Goal: Check status: Check status

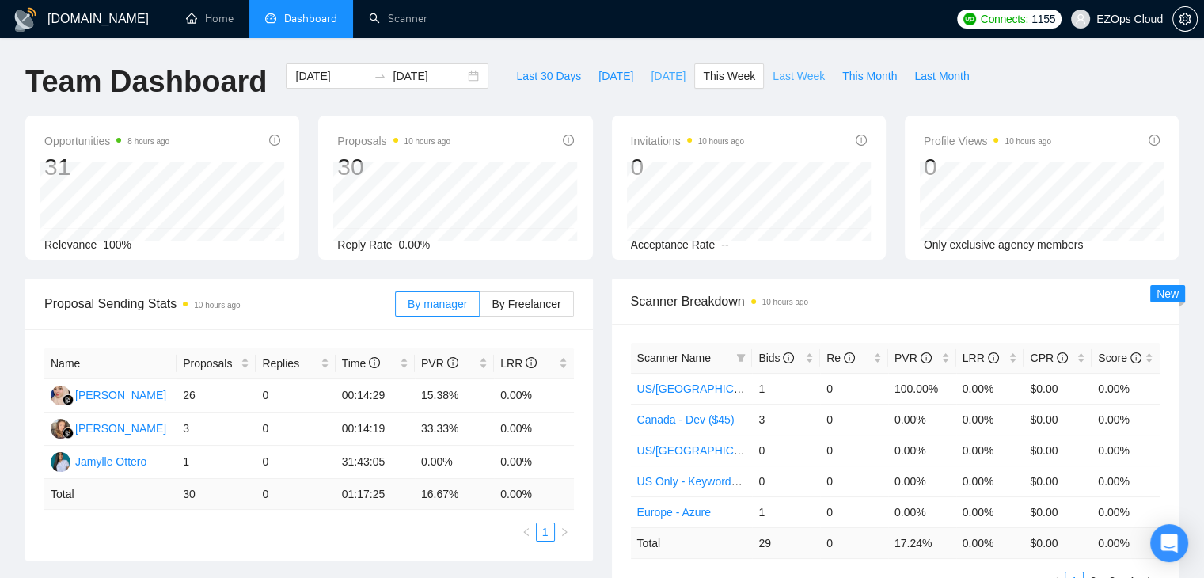
drag, startPoint x: 756, startPoint y: 79, endPoint x: 648, endPoint y: 74, distance: 107.8
click at [764, 79] on button "Last Week" at bounding box center [799, 75] width 70 height 25
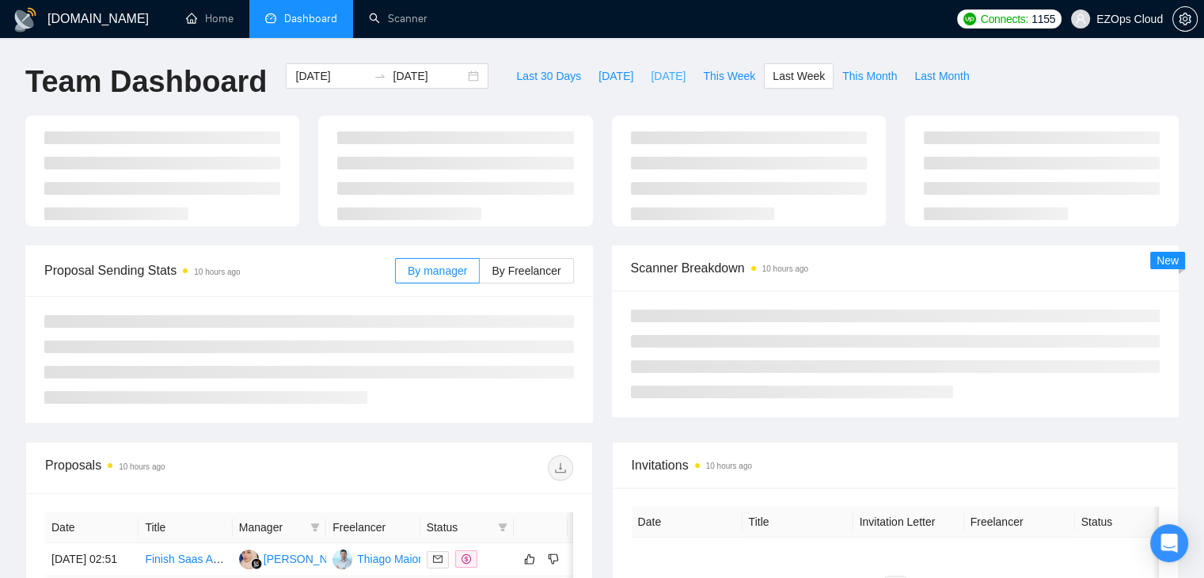
type input "[DATE]"
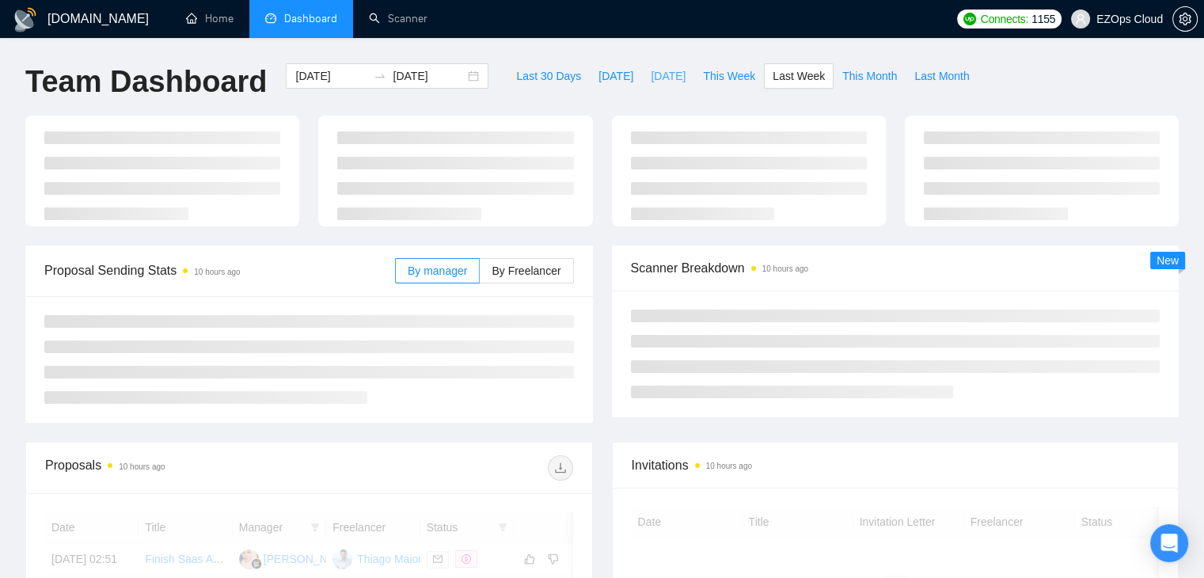
click at [650, 74] on span "[DATE]" at bounding box center [667, 75] width 35 height 17
type input "[DATE]"
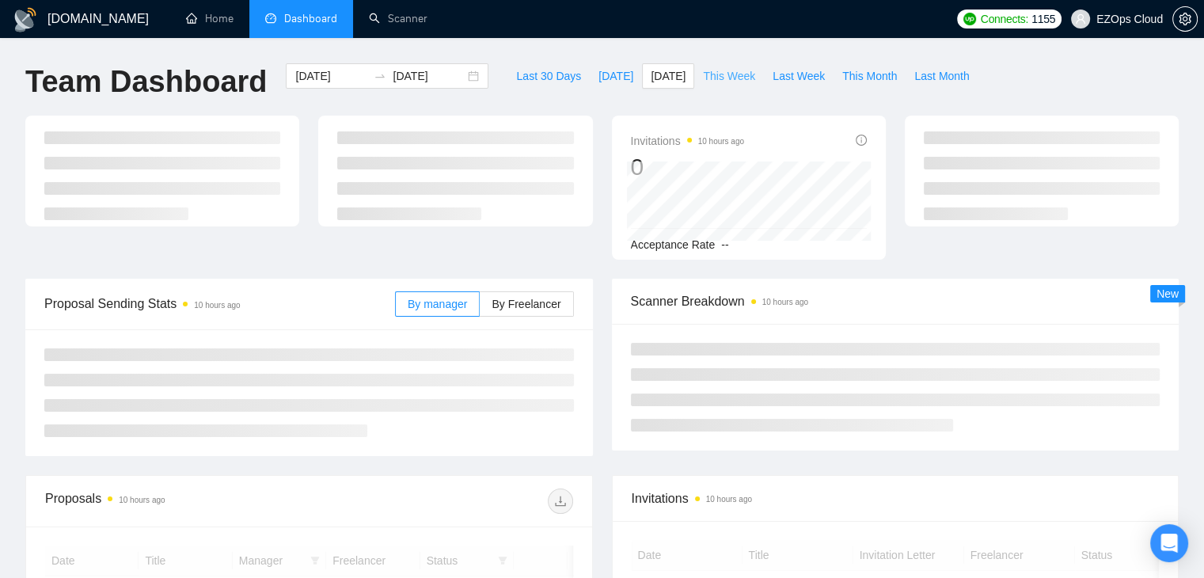
click at [716, 78] on span "This Week" at bounding box center [729, 75] width 52 height 17
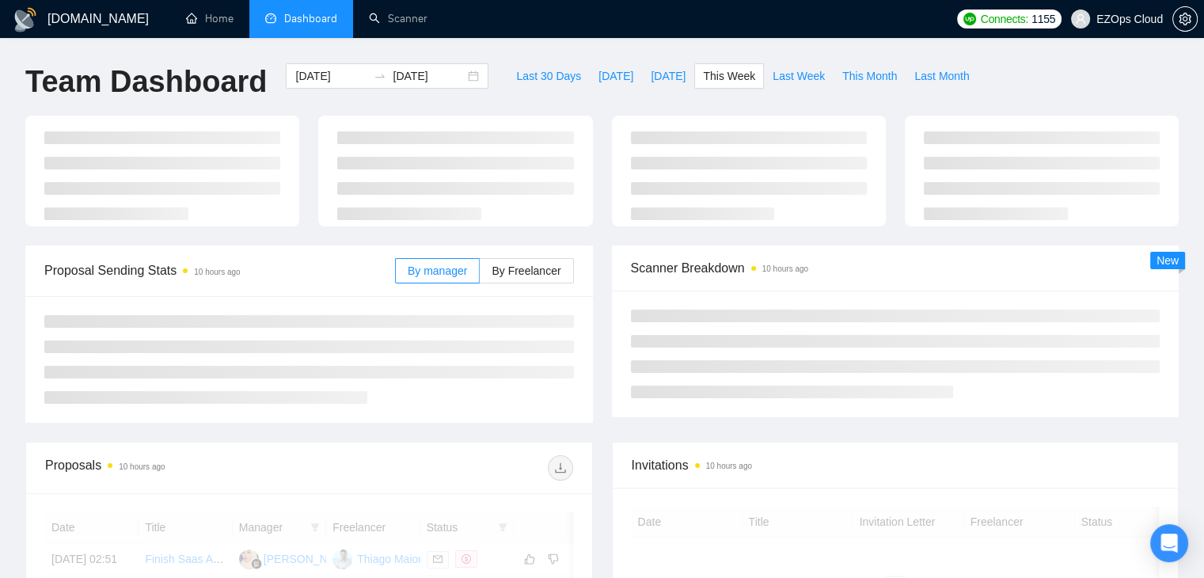
type input "[DATE]"
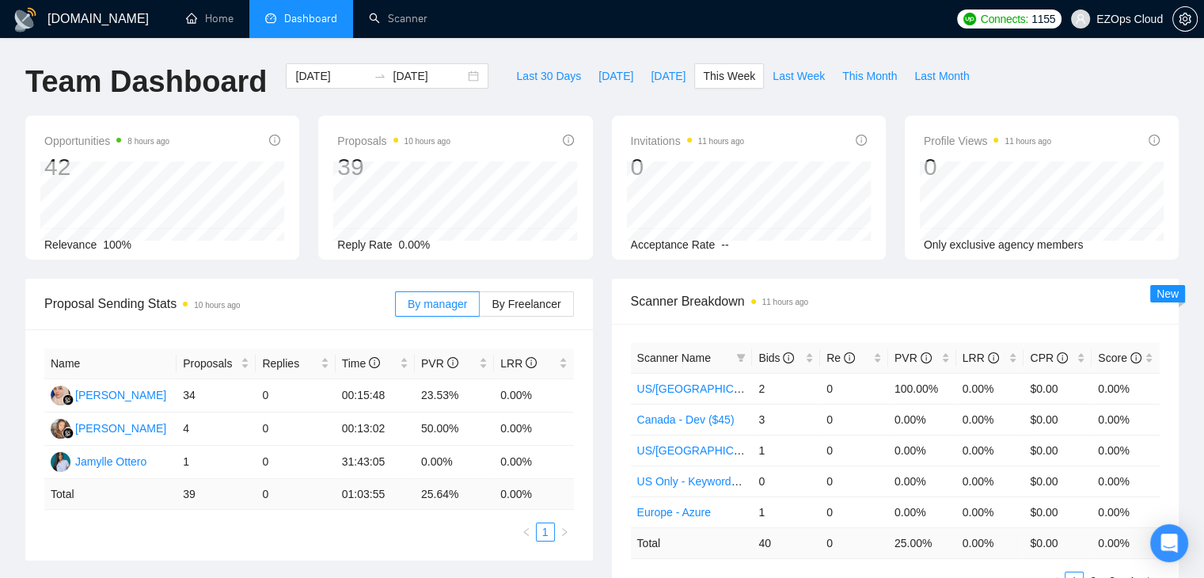
click at [597, 347] on div "Proposal Sending Stats 10 hours ago By manager By Freelancer Name Proposals Rep…" at bounding box center [309, 420] width 586 height 282
